Goal: Transaction & Acquisition: Purchase product/service

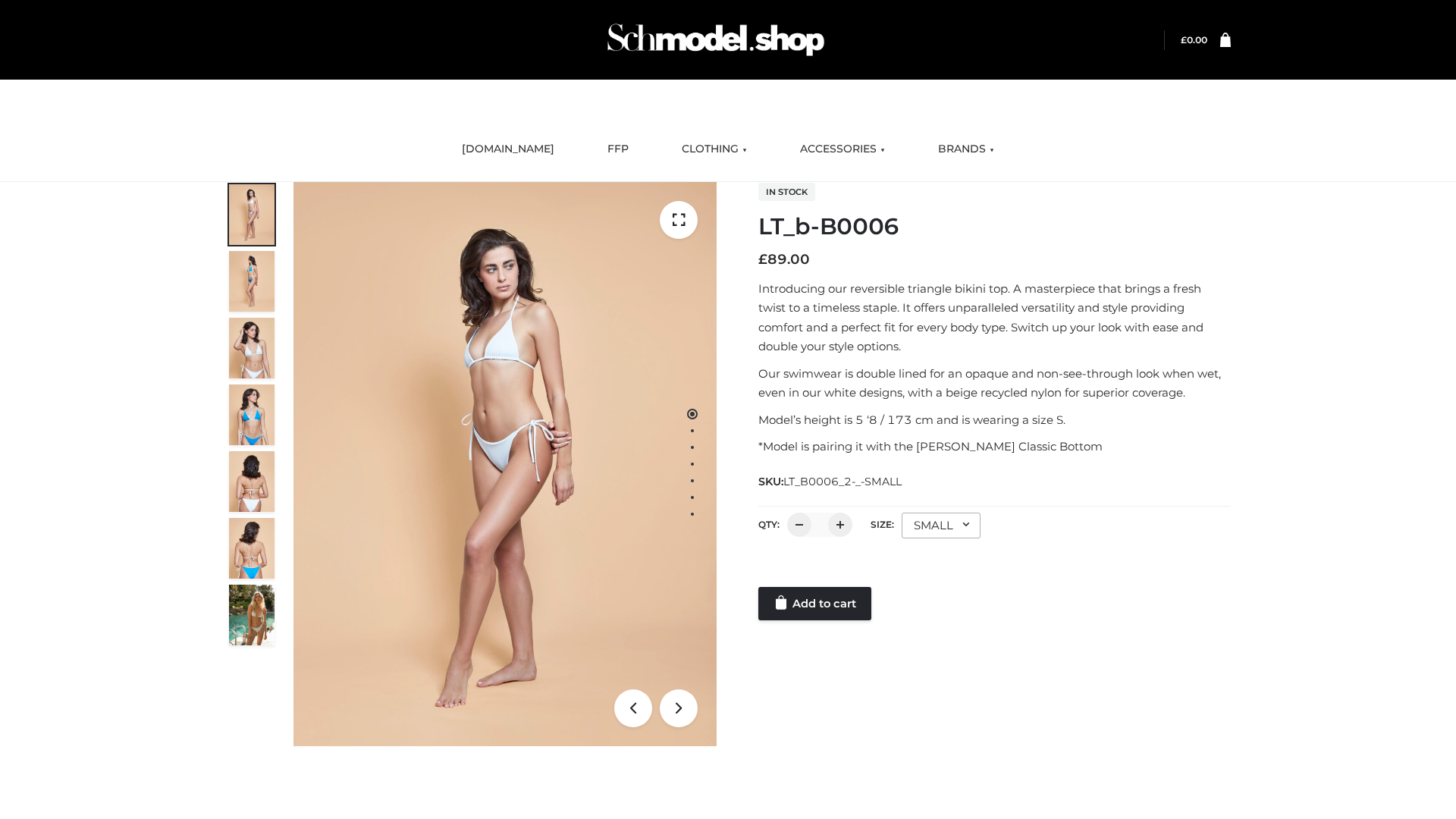
click at [817, 604] on link "Add to cart" at bounding box center [815, 603] width 113 height 33
